Goal: Check status: Check status

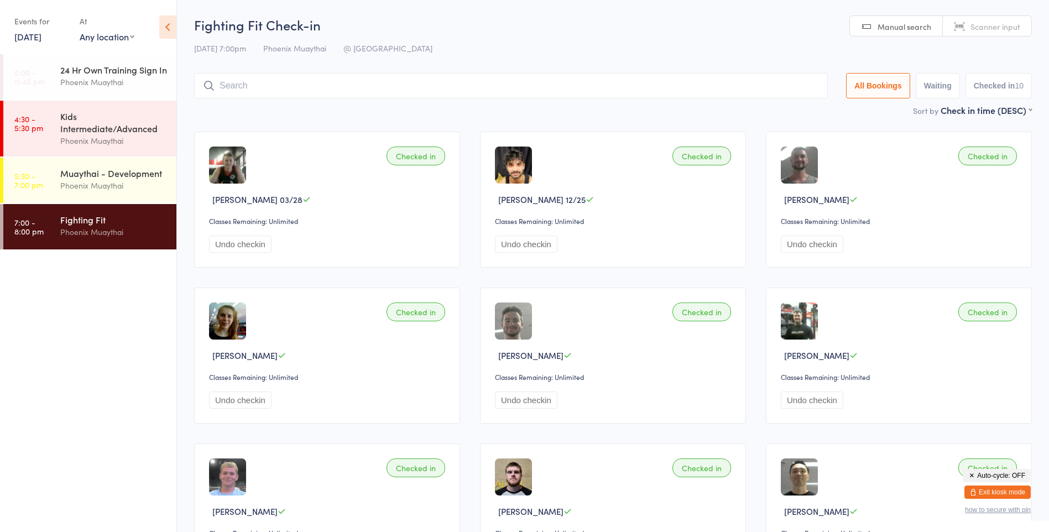
click at [114, 226] on div "Fighting Fit" at bounding box center [113, 219] width 107 height 12
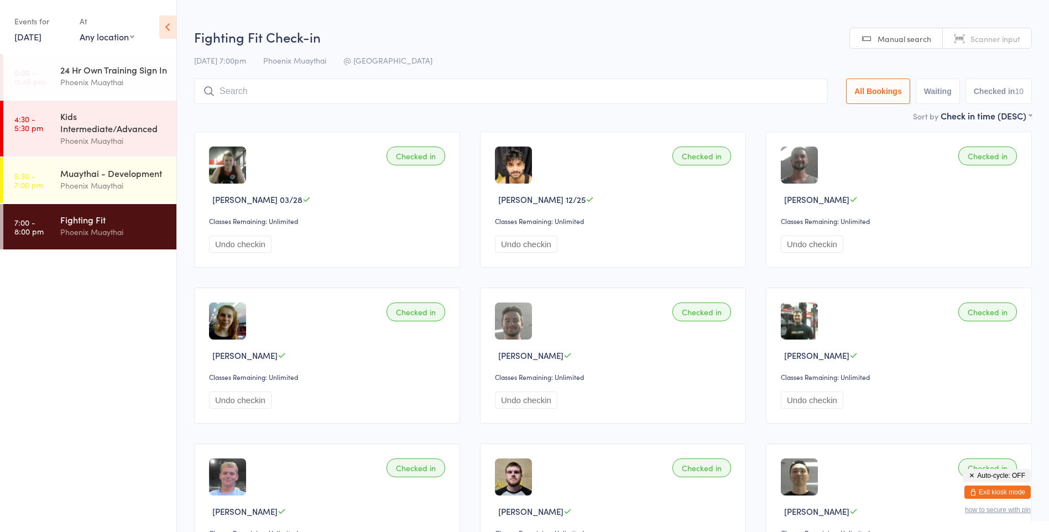
click at [38, 37] on link "[DATE]" at bounding box center [27, 36] width 27 height 12
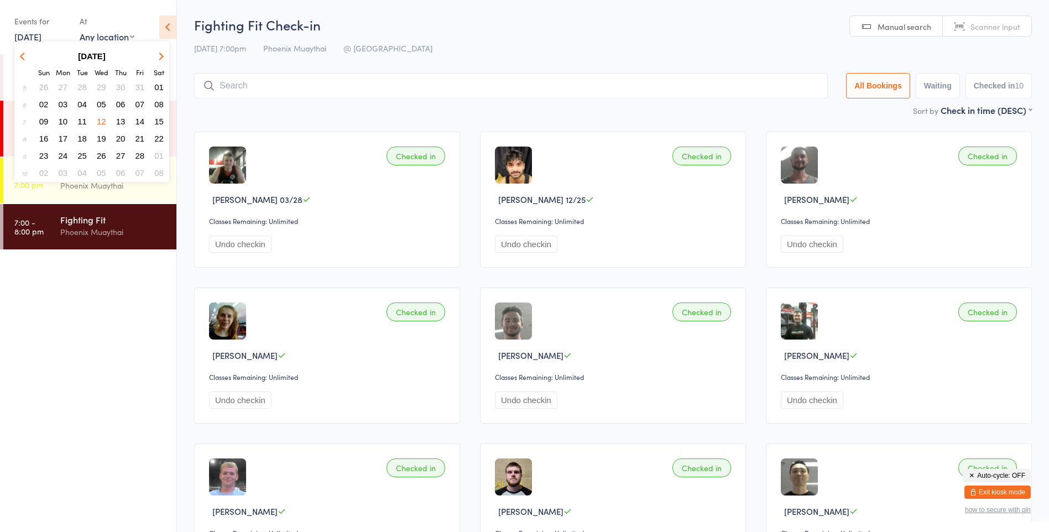
click at [157, 54] on button "button" at bounding box center [159, 56] width 17 height 15
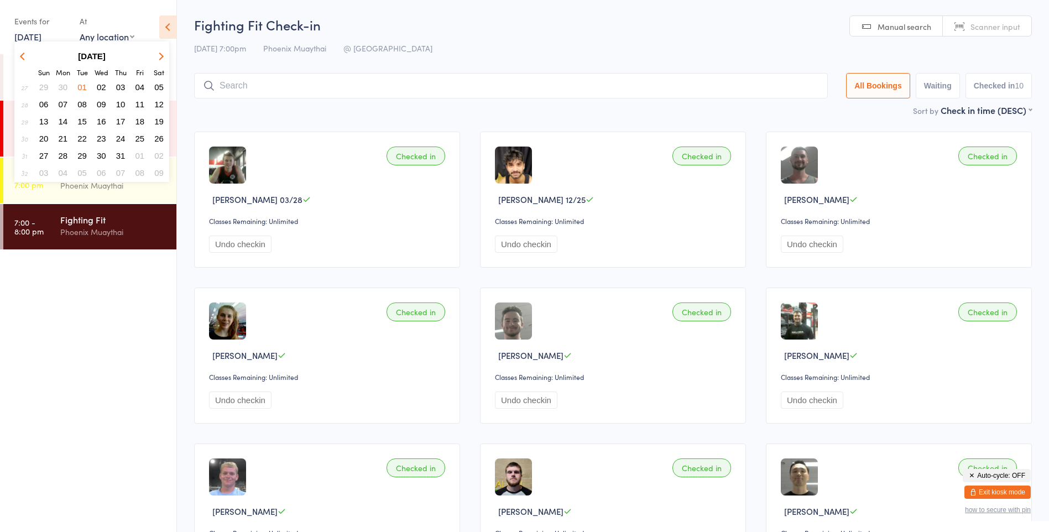
click at [157, 54] on button "button" at bounding box center [159, 56] width 17 height 15
click at [102, 114] on button "15" at bounding box center [101, 121] width 17 height 15
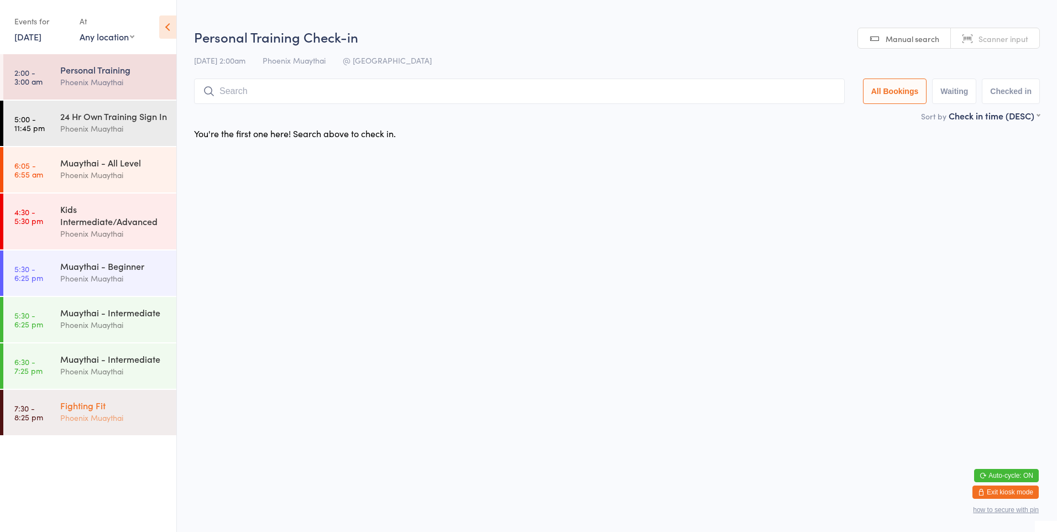
click at [87, 411] on div "Fighting Fit" at bounding box center [113, 405] width 107 height 12
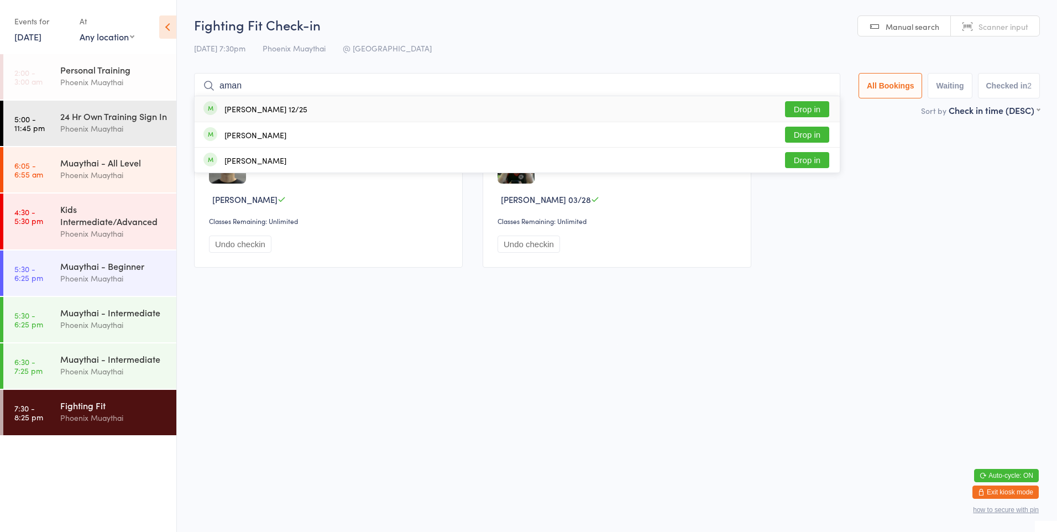
type input "aman"
click at [282, 114] on div "[PERSON_NAME] 12/25" at bounding box center [255, 109] width 104 height 12
